Goal: Transaction & Acquisition: Purchase product/service

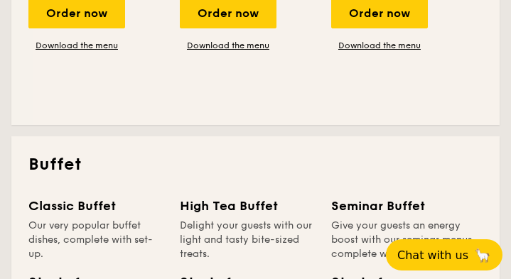
scroll to position [710, 0]
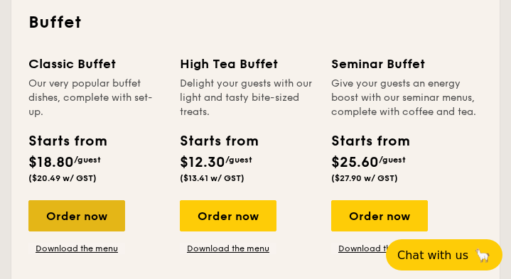
click at [70, 216] on div "Order now" at bounding box center [76, 215] width 97 height 31
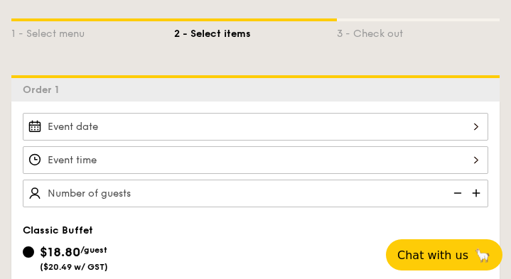
scroll to position [354, 0]
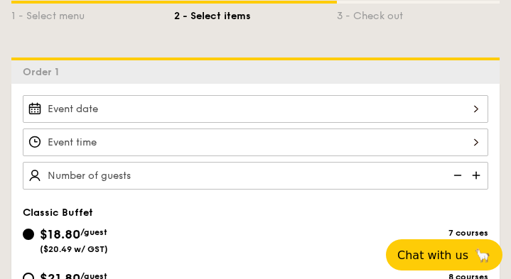
click at [175, 114] on input "Smoked Mesquite Whole Chicken brined in our in-house blend of herbs and spices,…" at bounding box center [255, 109] width 465 height 28
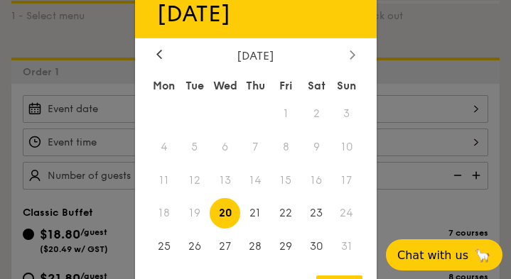
click at [346, 53] on div at bounding box center [352, 54] width 13 height 13
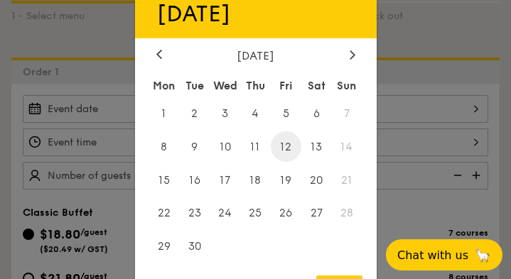
click at [289, 138] on span "12" at bounding box center [286, 146] width 31 height 31
click at [70, 125] on div at bounding box center [255, 139] width 511 height 279
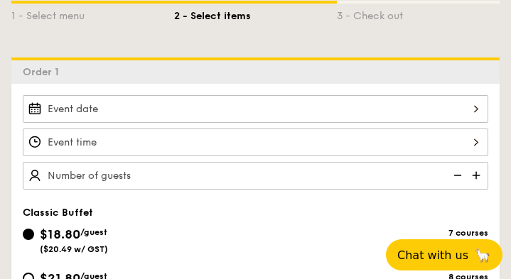
click at [117, 110] on input "Smoked Mesquite Whole Chicken brined in our in-house blend of herbs and spices,…" at bounding box center [255, 109] width 465 height 28
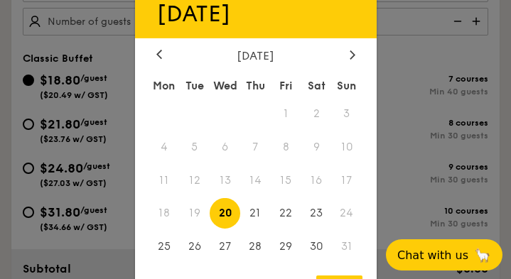
scroll to position [567, 0]
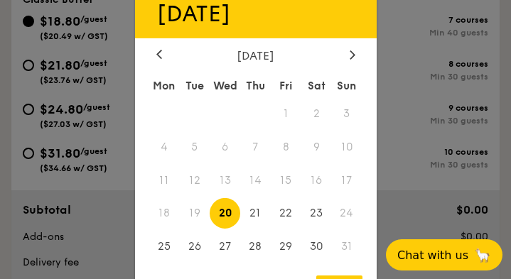
click at [343, 50] on div "[DATE]" at bounding box center [255, 54] width 199 height 13
click at [349, 51] on icon at bounding box center [352, 54] width 6 height 9
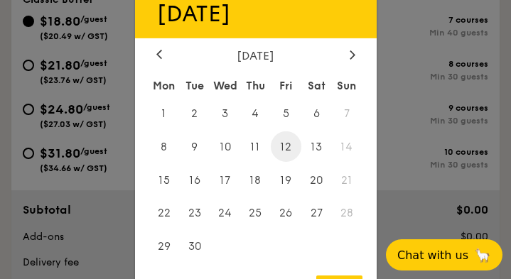
click at [293, 137] on span "12" at bounding box center [286, 146] width 31 height 31
type input "[DATE]"
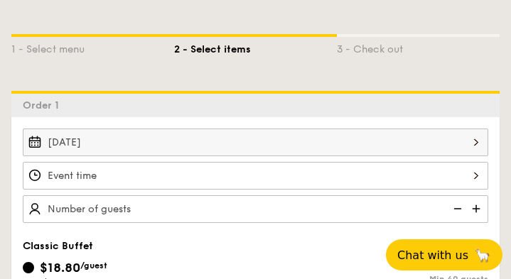
scroll to position [354, 0]
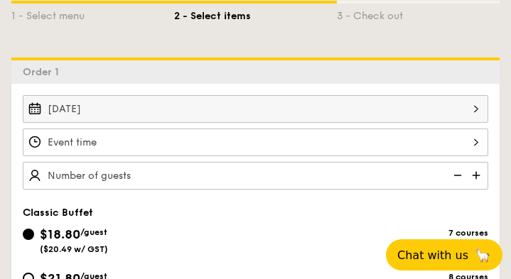
click at [92, 139] on input "Smoked Mesquite Whole Chicken brined in our in-house blend of herbs and spices,…" at bounding box center [255, 143] width 465 height 28
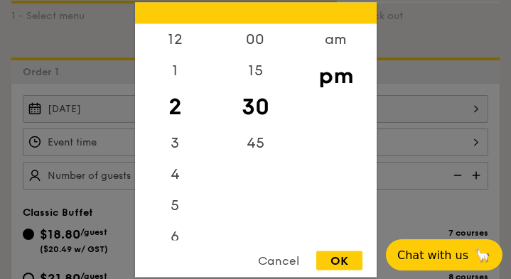
click at [283, 253] on div "Cancel" at bounding box center [279, 260] width 70 height 19
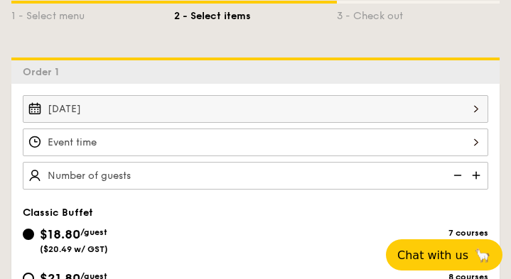
drag, startPoint x: 53, startPoint y: 160, endPoint x: 82, endPoint y: 175, distance: 32.4
click at [92, 174] on input "text" at bounding box center [255, 176] width 465 height 28
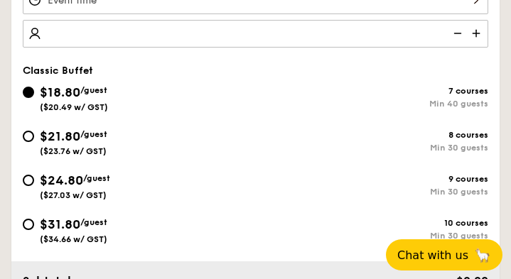
scroll to position [425, 0]
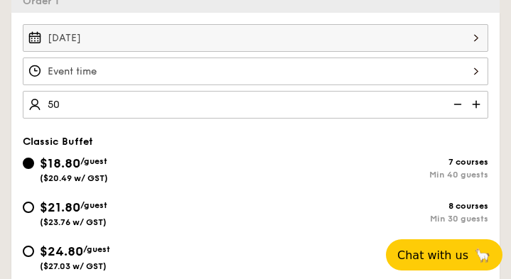
type input "50 guests"
click at [394, 153] on div "$18.80 /guest ($20.49 w/ GST) 7 courses Min 40 guests" at bounding box center [255, 168] width 465 height 30
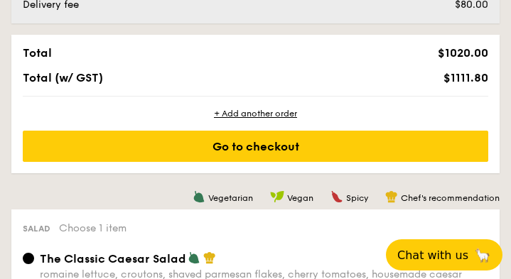
scroll to position [709, 0]
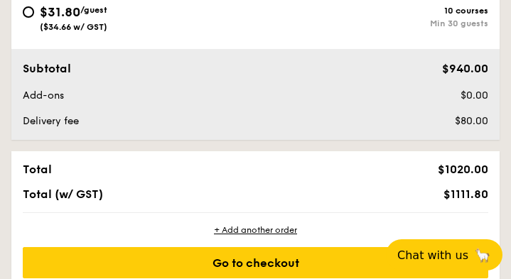
drag, startPoint x: 442, startPoint y: 192, endPoint x: 499, endPoint y: 200, distance: 57.3
click at [499, 200] on div "Total $1020.00 Total (w/ GST) $1111.80" at bounding box center [255, 181] width 488 height 61
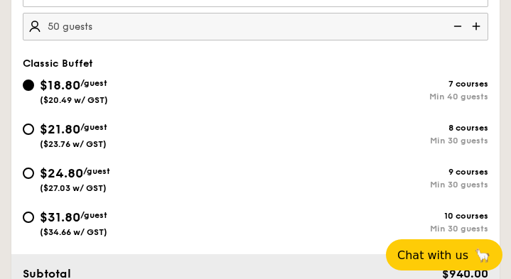
scroll to position [496, 0]
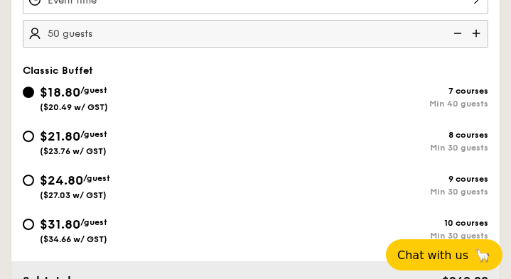
click at [92, 138] on span "/guest" at bounding box center [93, 134] width 27 height 10
click at [34, 138] on input "$21.80 /guest ($23.76 w/ GST) 8 courses Min 30 guests" at bounding box center [28, 136] width 11 height 11
radio input "true"
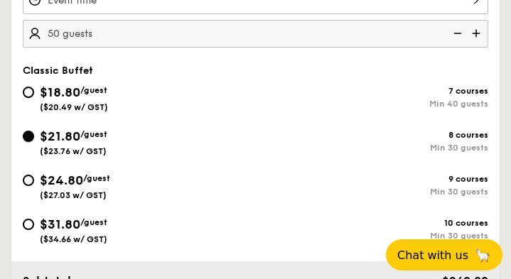
radio input "true"
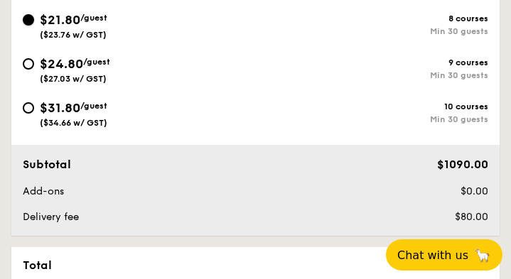
scroll to position [700, 0]
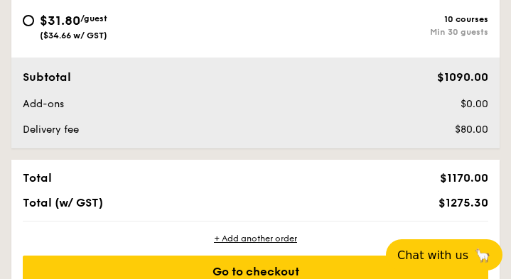
drag, startPoint x: 443, startPoint y: 207, endPoint x: 476, endPoint y: 207, distance: 32.7
click at [475, 207] on span "$1275.30" at bounding box center [463, 202] width 50 height 13
click at [424, 191] on div "Total $1170.00 Total (w/ GST) $1275.30" at bounding box center [255, 190] width 488 height 61
